Goal: Check status: Check status

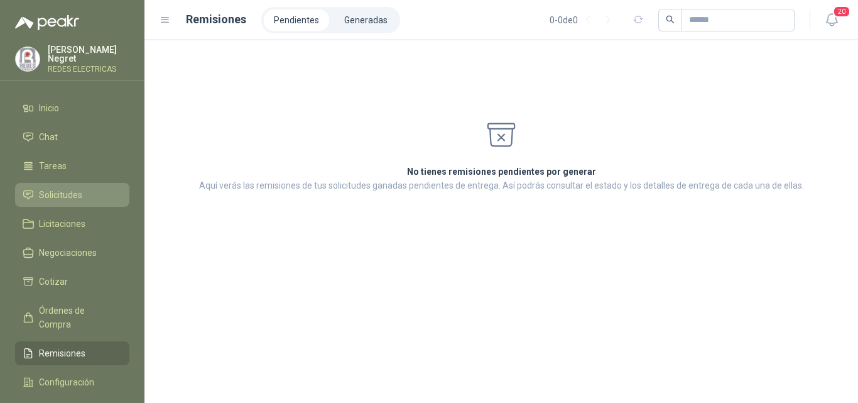
click at [60, 193] on span "Solicitudes" at bounding box center [60, 195] width 43 height 14
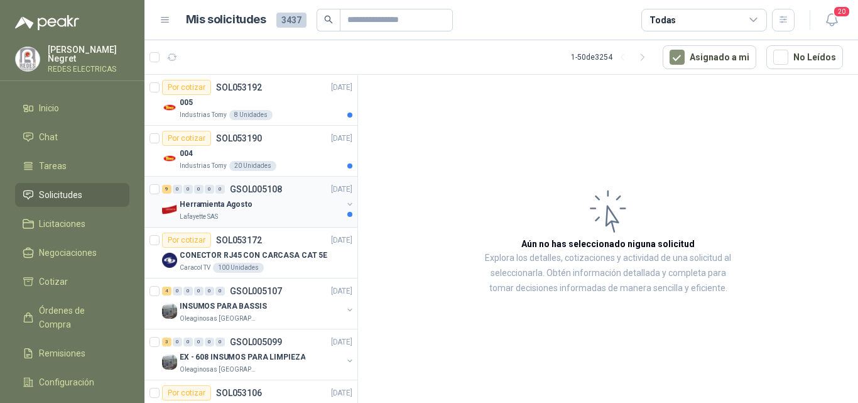
click at [308, 204] on div "Herramienta Agosto" at bounding box center [261, 204] width 163 height 15
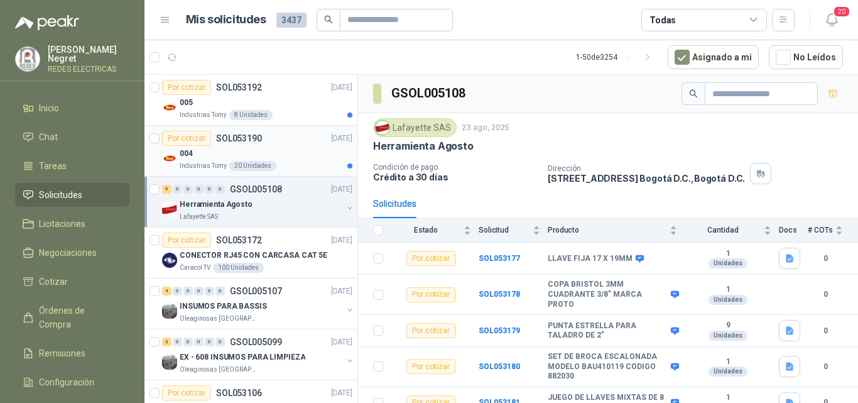
click at [312, 155] on div "004" at bounding box center [266, 153] width 173 height 15
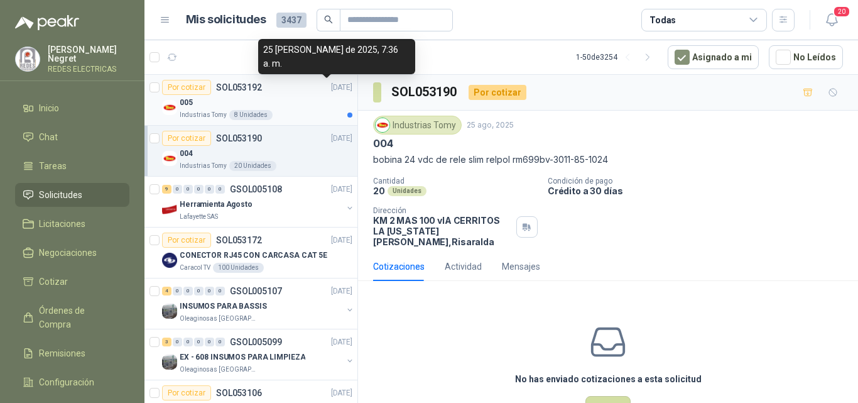
click at [331, 92] on p "[DATE]" at bounding box center [341, 88] width 21 height 12
